Goal: Check status: Check status

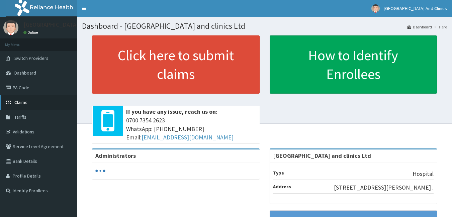
click at [31, 104] on link "Claims" at bounding box center [38, 102] width 77 height 15
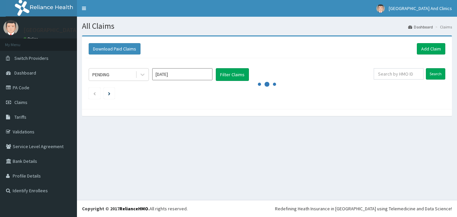
click at [204, 73] on input "[DATE]" at bounding box center [182, 74] width 60 height 12
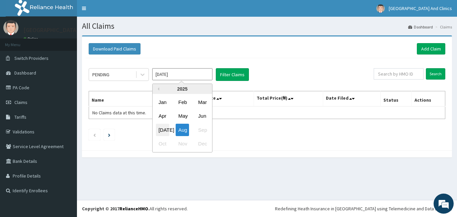
click at [160, 131] on div "[DATE]" at bounding box center [162, 130] width 13 height 12
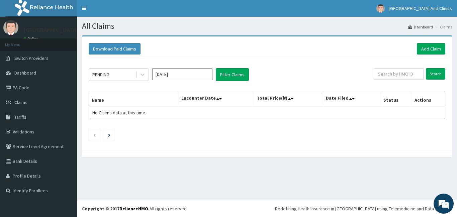
type input "[DATE]"
click at [141, 76] on icon at bounding box center [142, 74] width 7 height 7
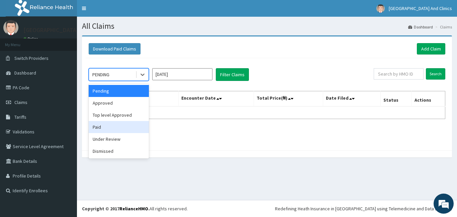
click at [109, 128] on div "Paid" at bounding box center [119, 127] width 60 height 12
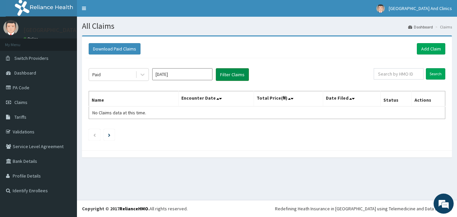
click at [222, 74] on button "Filter Claims" at bounding box center [232, 74] width 33 height 13
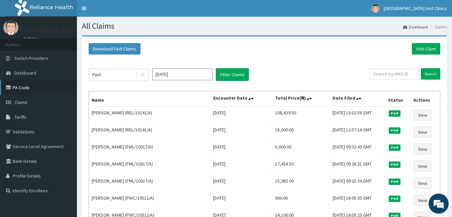
click at [32, 86] on link "PA Code" at bounding box center [38, 87] width 77 height 15
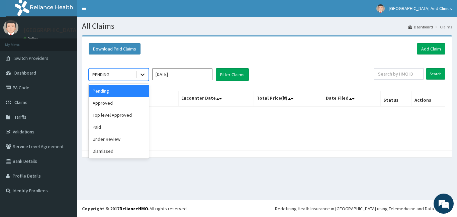
click at [143, 77] on icon at bounding box center [142, 74] width 7 height 7
click at [114, 127] on div "Paid" at bounding box center [119, 127] width 60 height 12
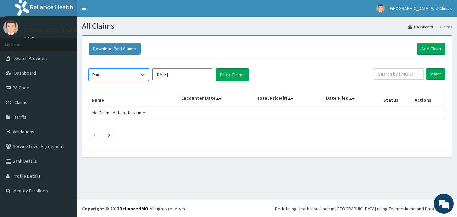
click at [211, 75] on input "[DATE]" at bounding box center [182, 74] width 60 height 12
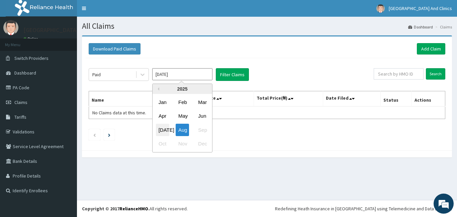
click at [162, 130] on div "[DATE]" at bounding box center [162, 130] width 13 height 12
type input "[DATE]"
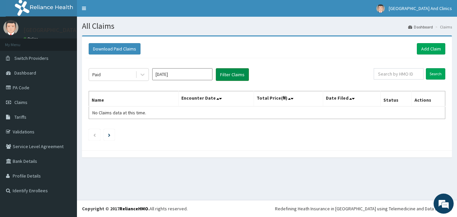
click at [233, 76] on button "Filter Claims" at bounding box center [232, 74] width 33 height 13
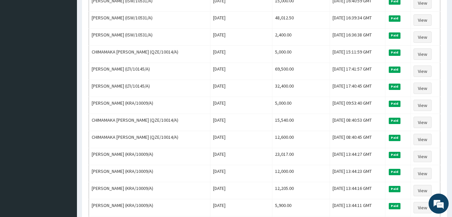
scroll to position [469, 0]
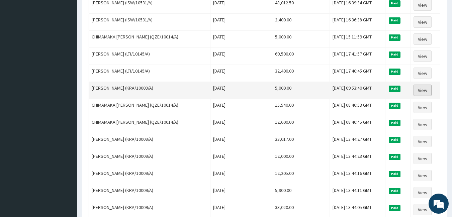
click at [421, 90] on link "View" at bounding box center [423, 90] width 18 height 11
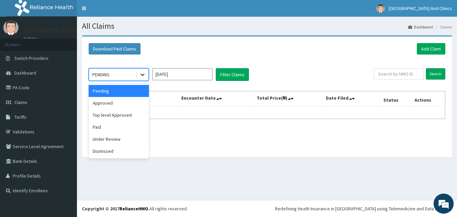
click at [137, 75] on div at bounding box center [143, 75] width 12 height 12
click at [122, 127] on div "Paid" at bounding box center [119, 127] width 60 height 12
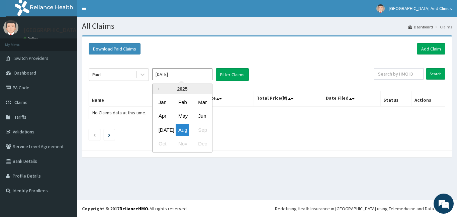
click at [192, 75] on input "[DATE]" at bounding box center [182, 74] width 60 height 12
click at [163, 130] on div "[DATE]" at bounding box center [162, 130] width 13 height 12
type input "[DATE]"
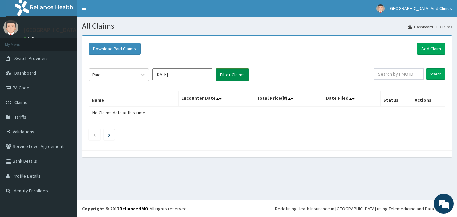
click at [230, 74] on button "Filter Claims" at bounding box center [232, 74] width 33 height 13
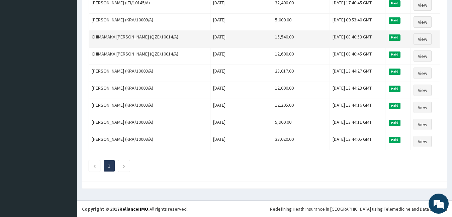
scroll to position [537, 0]
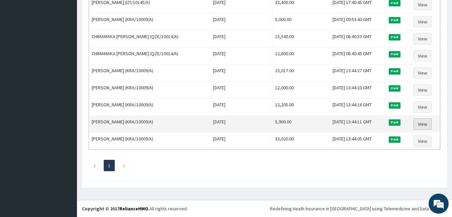
click at [421, 123] on link "View" at bounding box center [423, 124] width 18 height 11
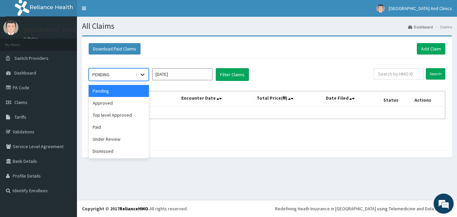
click at [138, 74] on div at bounding box center [143, 75] width 12 height 12
click at [117, 127] on div "Paid" at bounding box center [119, 127] width 60 height 12
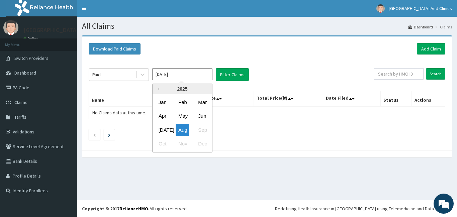
click at [195, 75] on input "[DATE]" at bounding box center [182, 74] width 60 height 12
click at [162, 131] on div "[DATE]" at bounding box center [162, 130] width 13 height 12
type input "[DATE]"
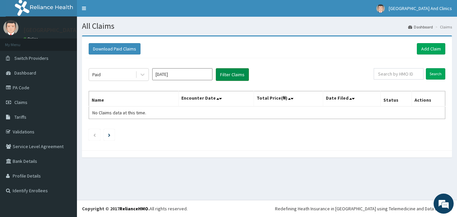
click at [228, 75] on button "Filter Claims" at bounding box center [232, 74] width 33 height 13
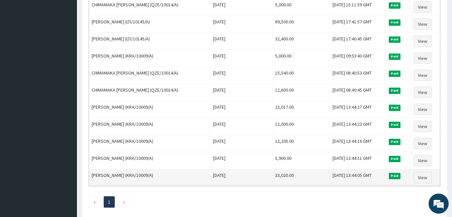
scroll to position [537, 0]
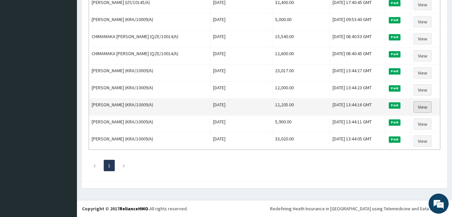
click at [424, 108] on link "View" at bounding box center [423, 106] width 18 height 11
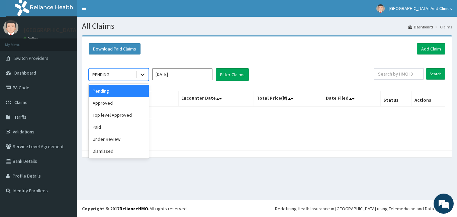
click at [143, 75] on icon at bounding box center [143, 75] width 4 height 2
click at [117, 128] on div "Paid" at bounding box center [119, 127] width 60 height 12
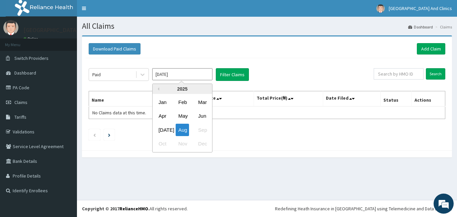
click at [200, 75] on input "[DATE]" at bounding box center [182, 74] width 60 height 12
click at [160, 126] on div "[DATE]" at bounding box center [162, 130] width 13 height 12
type input "[DATE]"
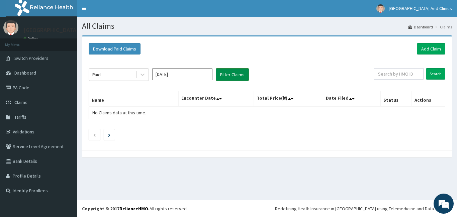
click at [229, 72] on button "Filter Claims" at bounding box center [232, 74] width 33 height 13
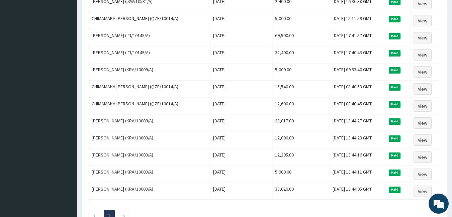
scroll to position [502, 0]
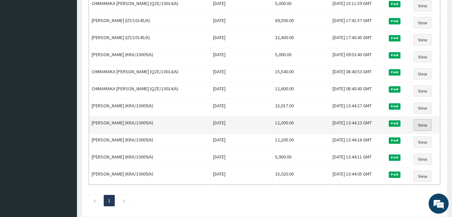
click at [419, 124] on link "View" at bounding box center [423, 125] width 18 height 11
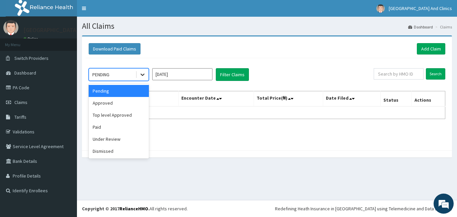
click at [145, 69] on div at bounding box center [143, 75] width 12 height 12
click at [107, 126] on div "Paid" at bounding box center [119, 127] width 60 height 12
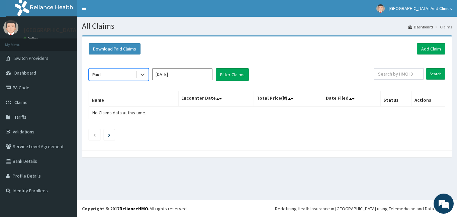
click at [200, 77] on input "[DATE]" at bounding box center [182, 74] width 60 height 12
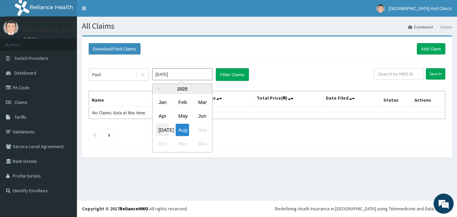
click at [160, 129] on div "[DATE]" at bounding box center [162, 130] width 13 height 12
type input "[DATE]"
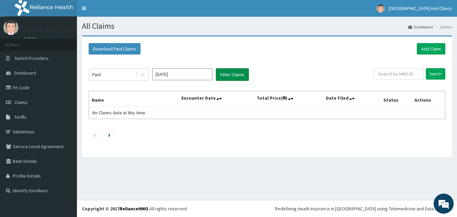
click at [232, 71] on button "Filter Claims" at bounding box center [232, 74] width 33 height 13
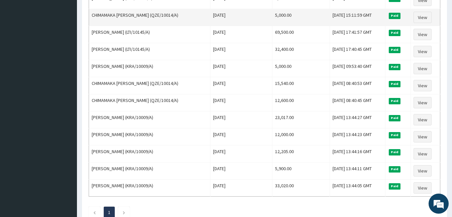
scroll to position [502, 0]
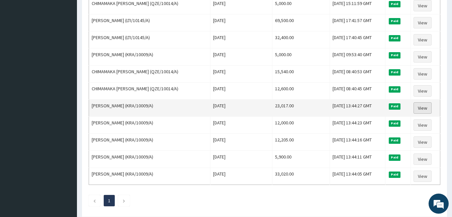
click at [421, 108] on link "View" at bounding box center [423, 107] width 18 height 11
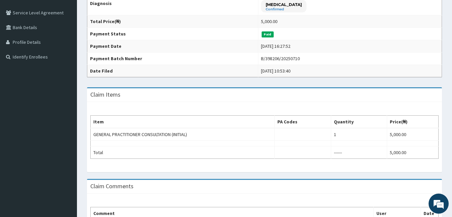
scroll to position [167, 0]
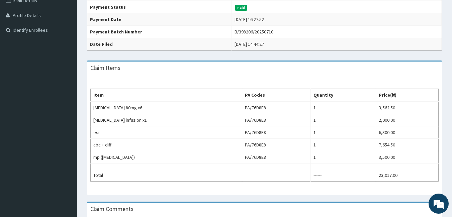
scroll to position [167, 0]
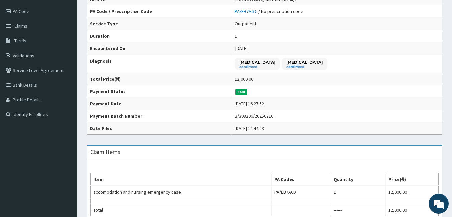
scroll to position [167, 0]
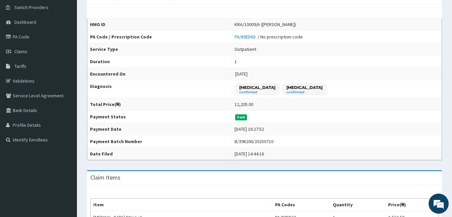
scroll to position [167, 0]
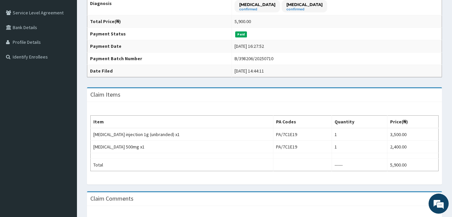
scroll to position [167, 0]
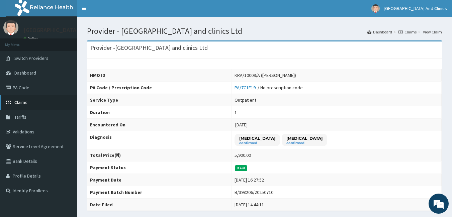
click at [34, 102] on link "Claims" at bounding box center [38, 102] width 77 height 15
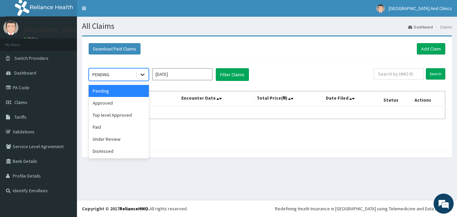
click at [142, 76] on icon at bounding box center [142, 74] width 7 height 7
click at [116, 128] on div "Paid" at bounding box center [119, 127] width 60 height 12
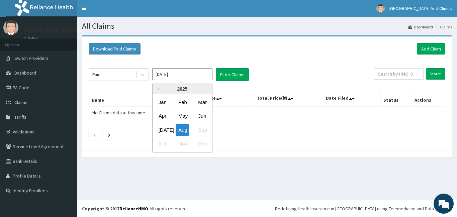
click at [202, 74] on input "Aug 2025" at bounding box center [182, 74] width 60 height 12
click at [162, 130] on div "Jul" at bounding box center [162, 130] width 13 height 12
type input "Jul 2025"
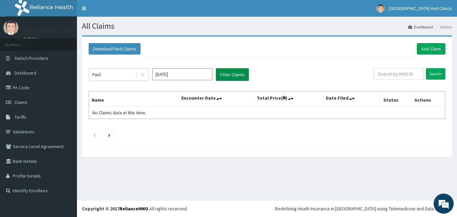
click at [230, 72] on button "Filter Claims" at bounding box center [232, 74] width 33 height 13
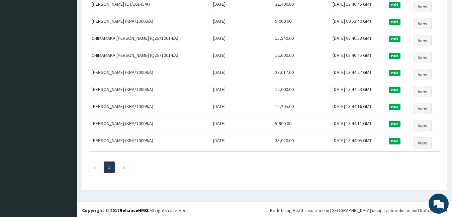
scroll to position [537, 0]
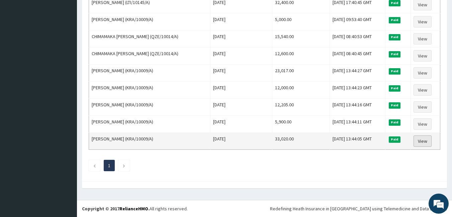
click at [426, 143] on link "View" at bounding box center [423, 141] width 18 height 11
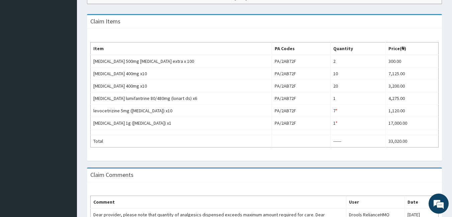
scroll to position [196, 0]
